Goal: Transaction & Acquisition: Purchase product/service

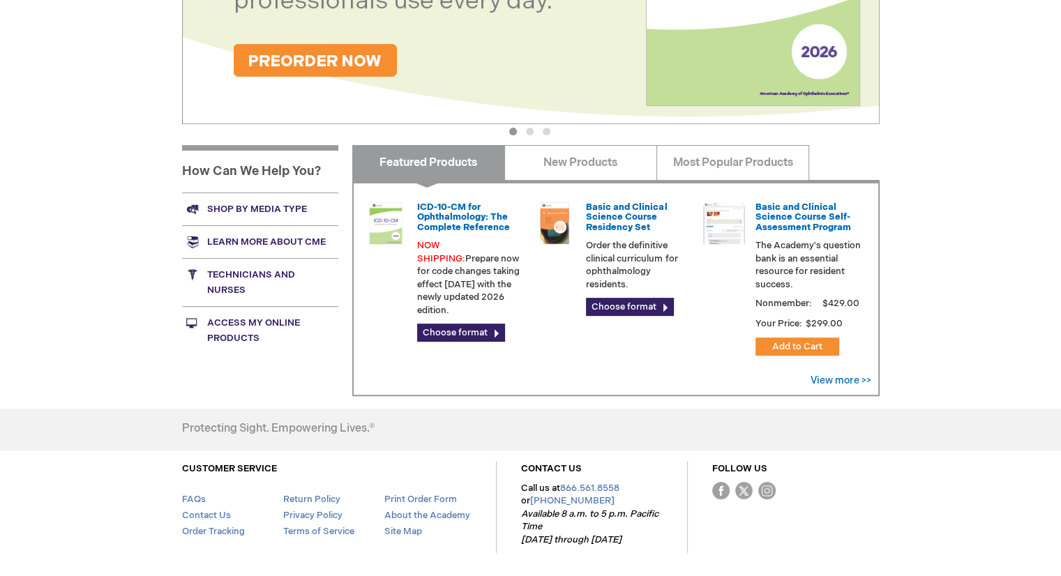
scroll to position [472, 0]
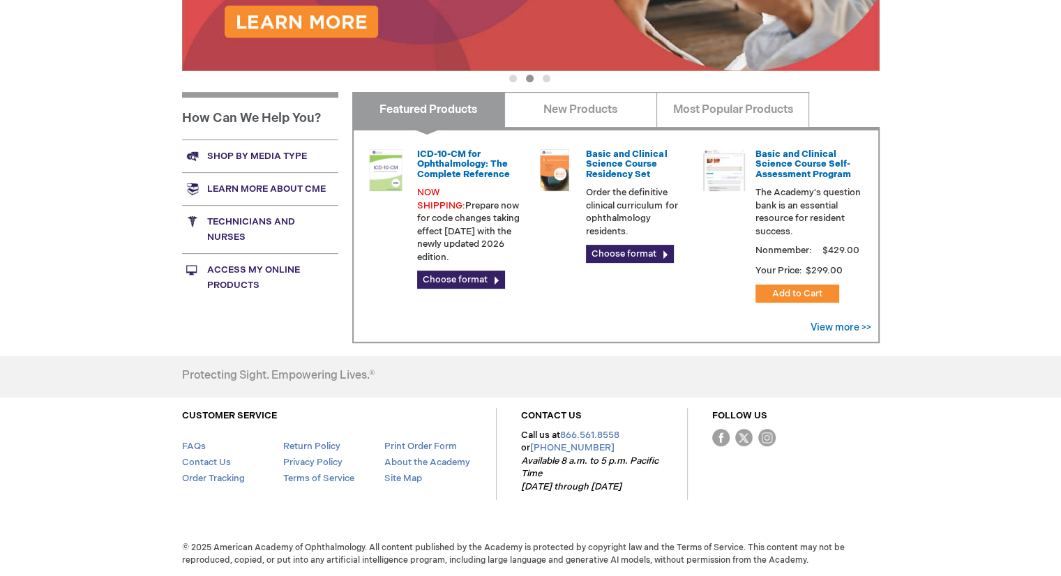
click at [240, 151] on link "Shop by media type" at bounding box center [260, 156] width 156 height 33
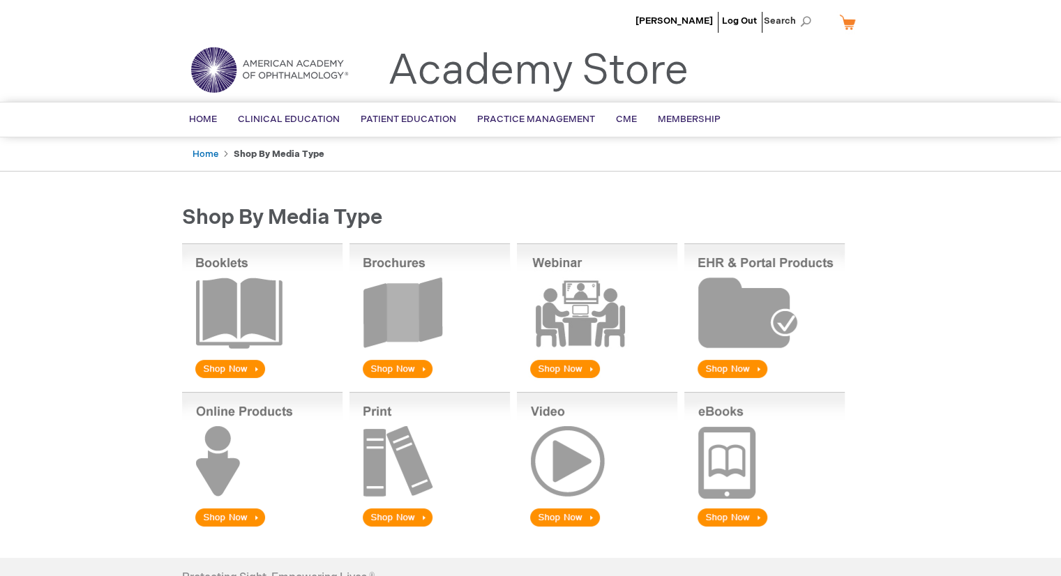
click at [415, 515] on img at bounding box center [430, 460] width 161 height 137
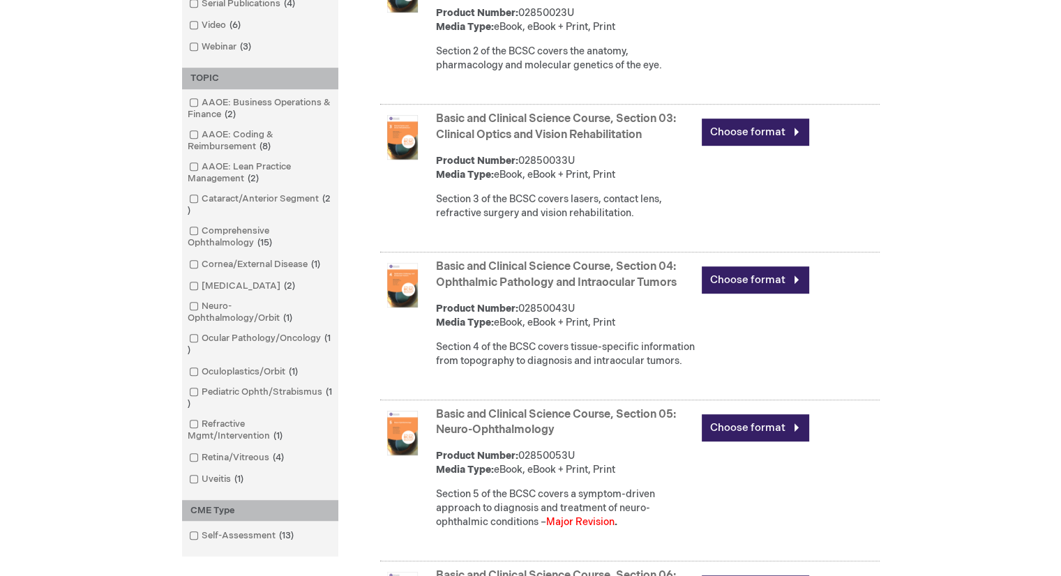
scroll to position [768, 0]
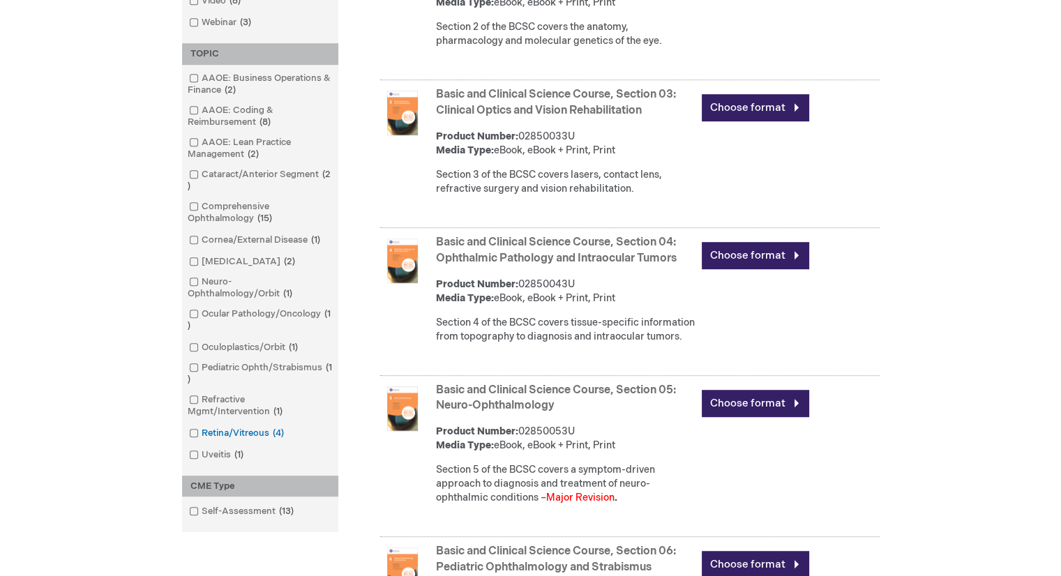
click at [202, 436] on span at bounding box center [202, 433] width 0 height 11
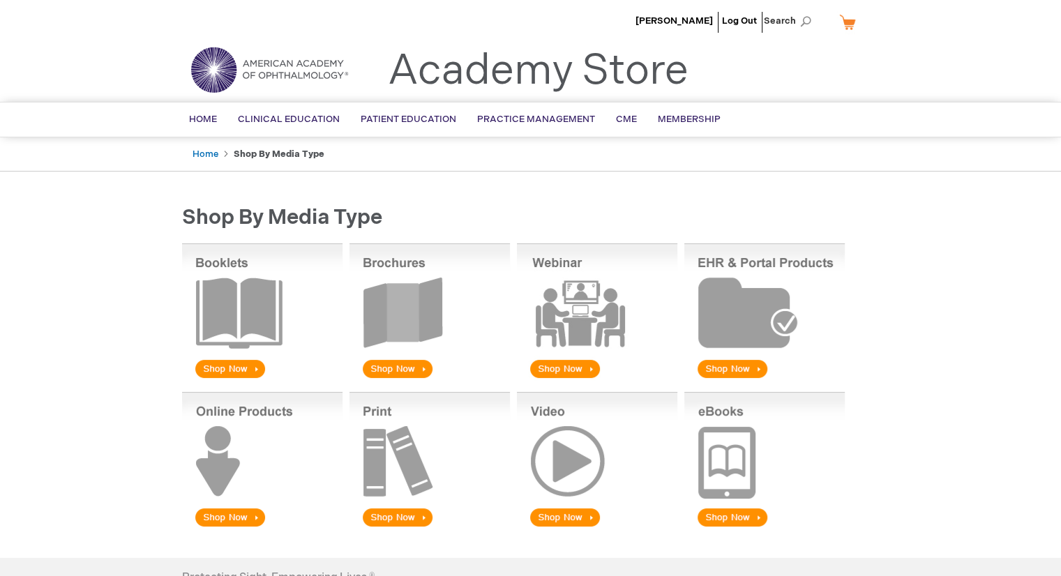
click at [394, 515] on img at bounding box center [430, 460] width 161 height 137
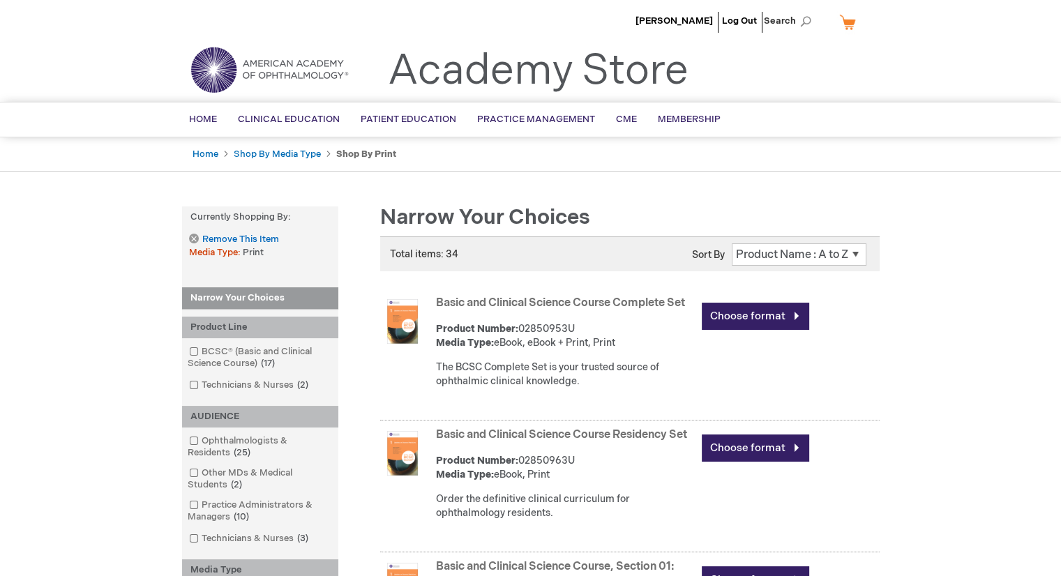
click at [858, 253] on select "Position Product Name : A to Z Product Name : Z to A Price : Low to High Price …" at bounding box center [799, 255] width 135 height 22
select select "newest_sort_date"
click at [732, 244] on select "Position Product Name : A to Z Product Name : Z to A Price : Low to High Price …" at bounding box center [799, 255] width 135 height 22
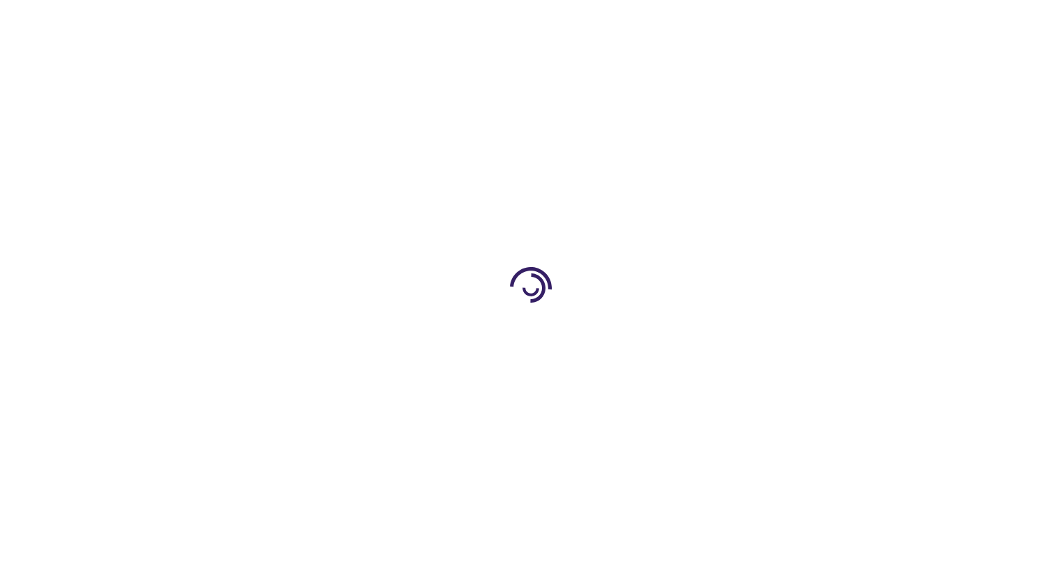
select select "newest_sort_date"
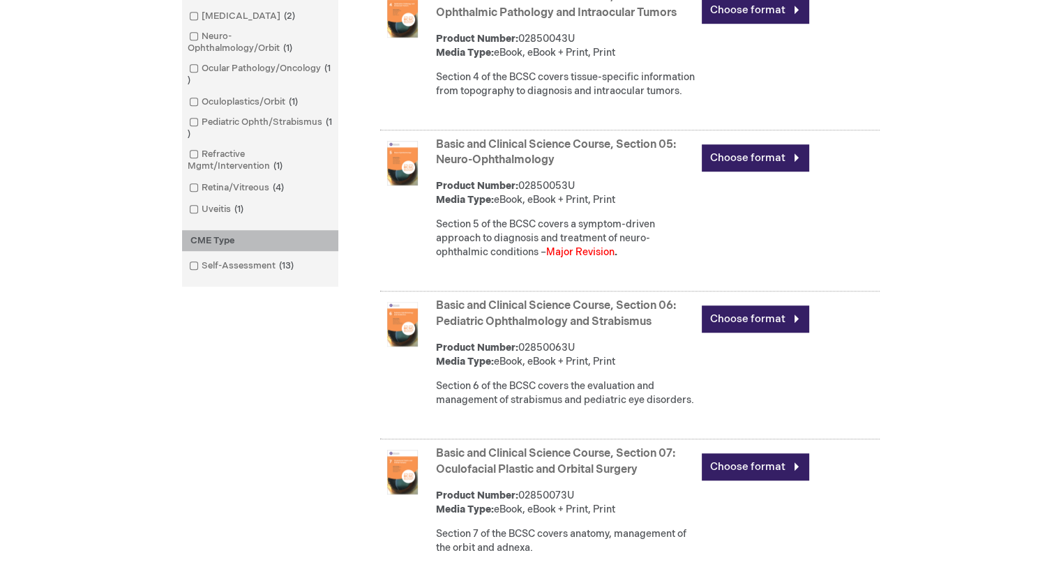
scroll to position [954, 0]
